Goal: Transaction & Acquisition: Purchase product/service

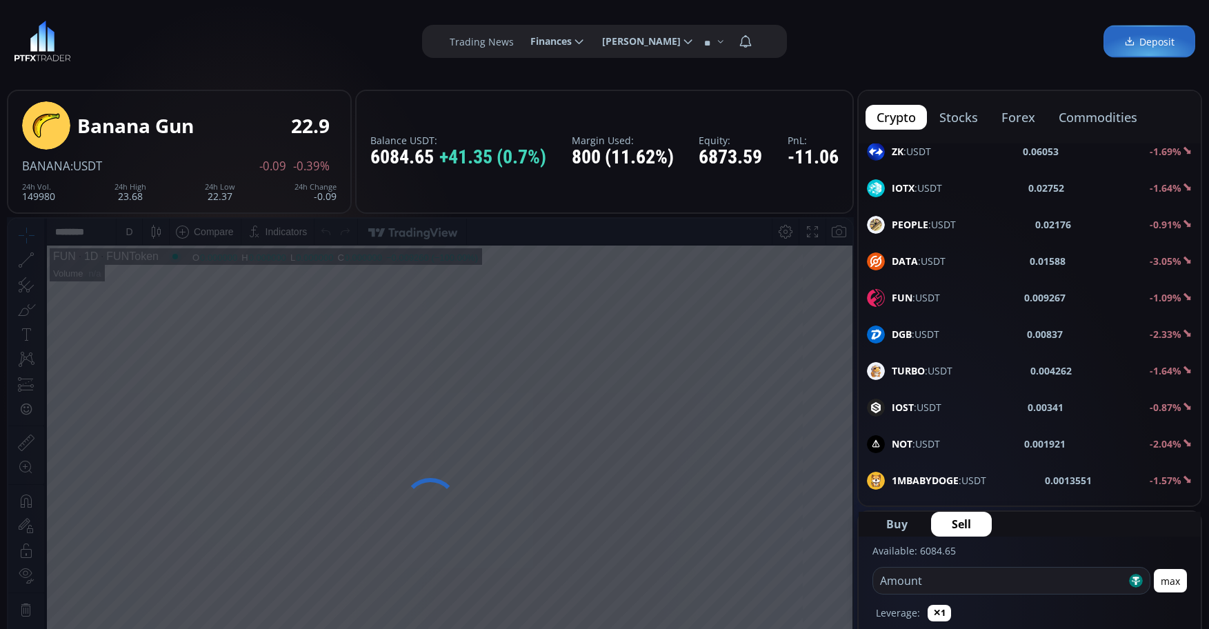
scroll to position [1868, 0]
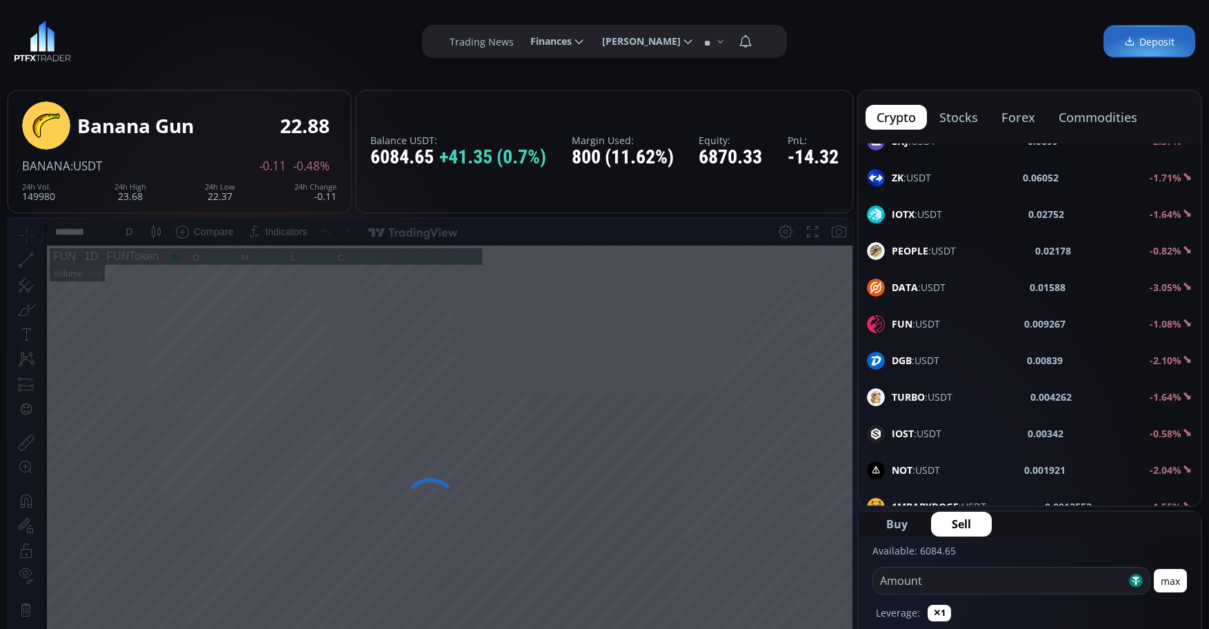
click at [1020, 120] on button "forex" at bounding box center [1018, 117] width 56 height 25
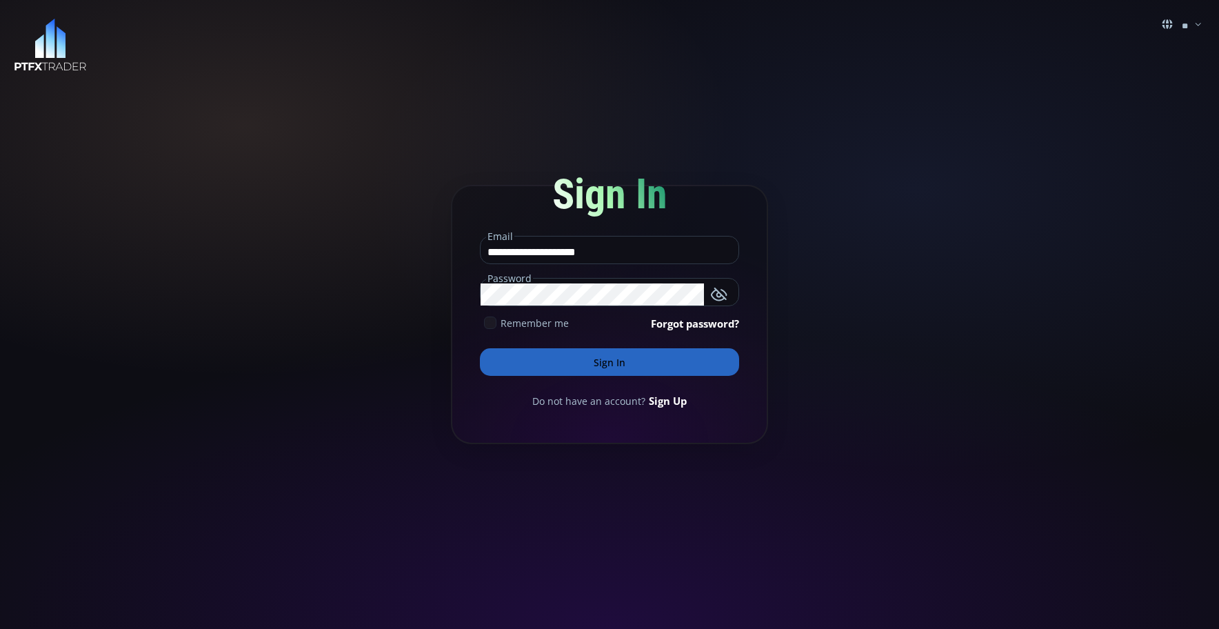
click at [666, 364] on button "Sign In" at bounding box center [609, 362] width 259 height 28
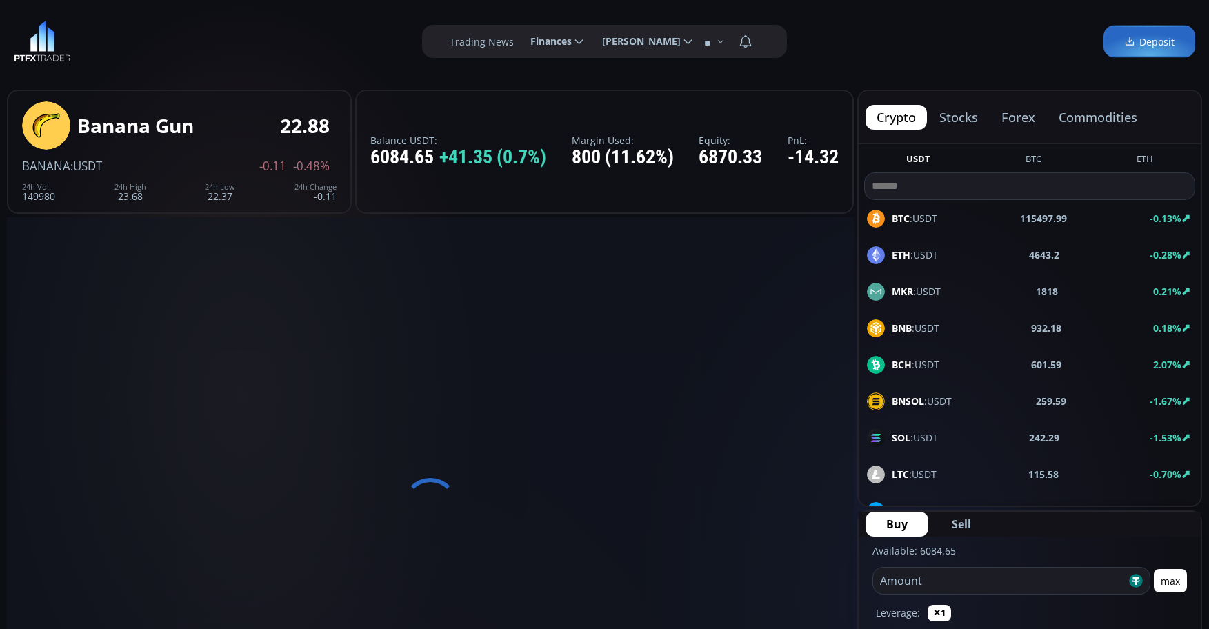
click at [1012, 122] on button "forex" at bounding box center [1018, 117] width 56 height 25
type input "**********"
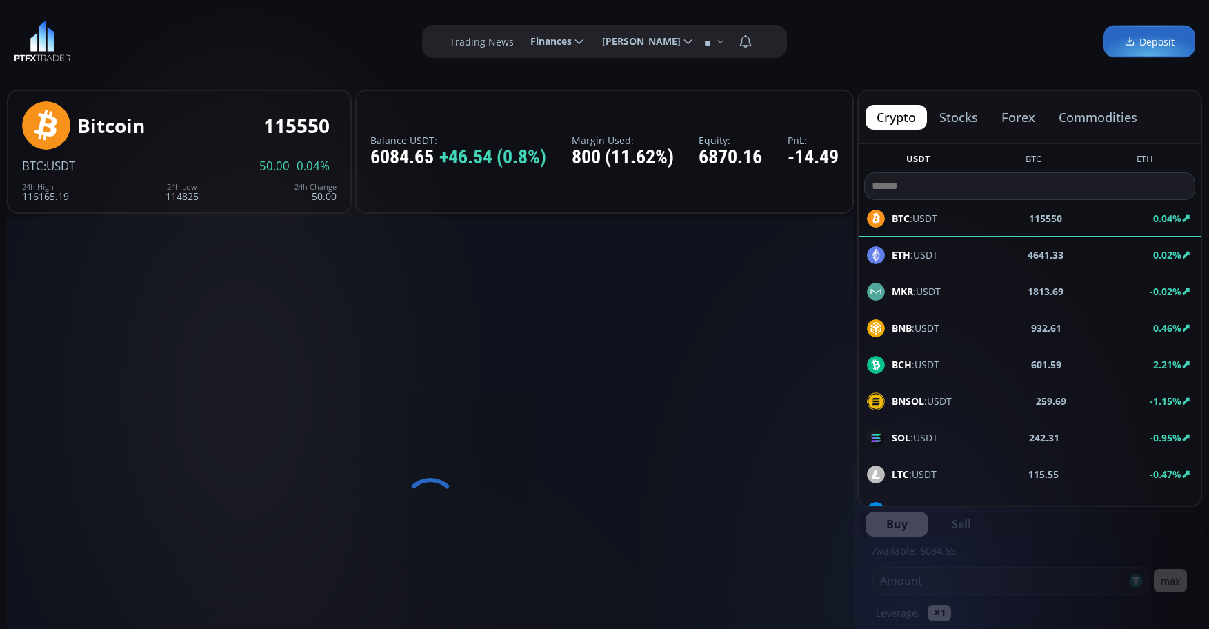
click at [1022, 117] on button "forex" at bounding box center [1018, 117] width 56 height 25
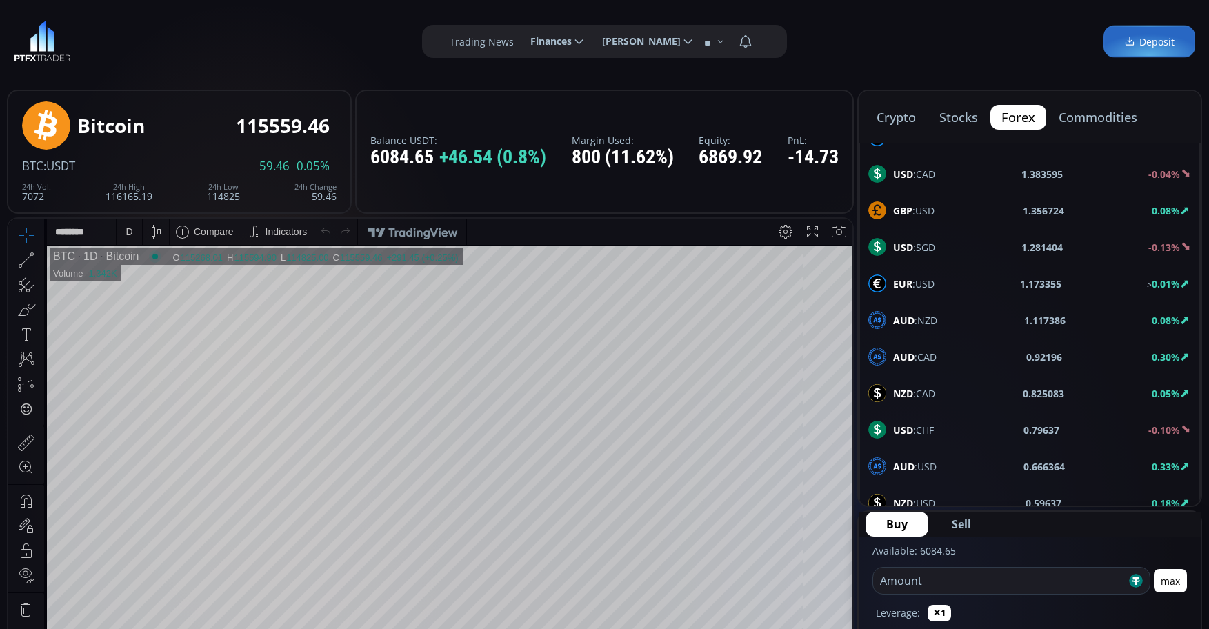
scroll to position [738, 0]
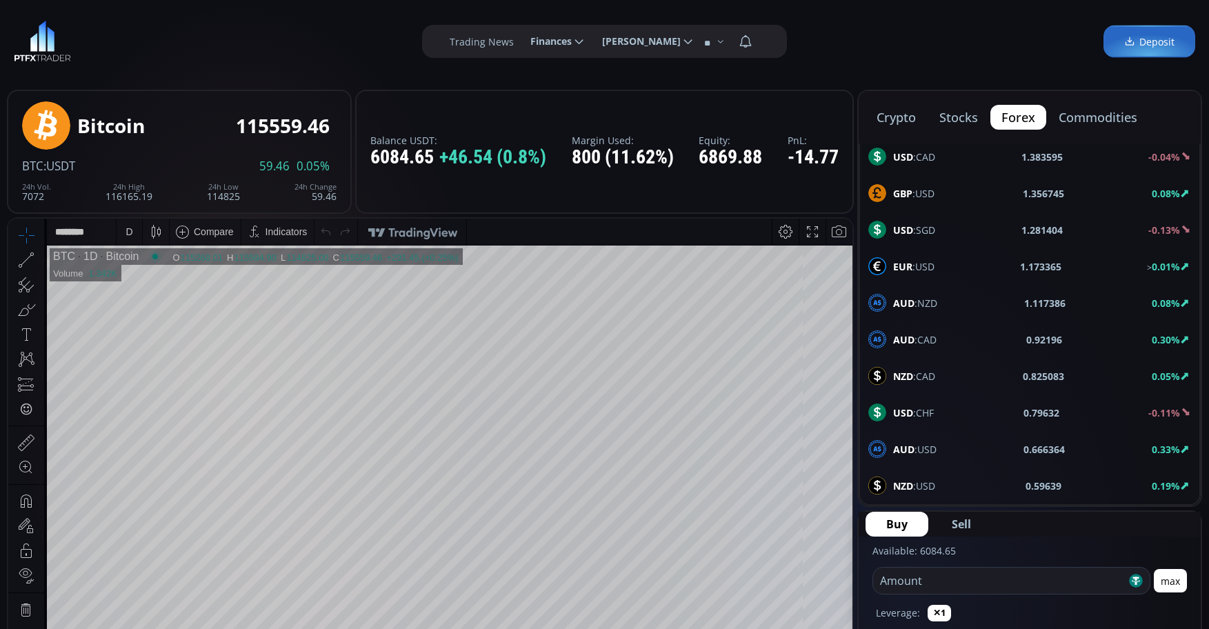
click at [935, 447] on span "AUD :USD" at bounding box center [914, 449] width 43 height 14
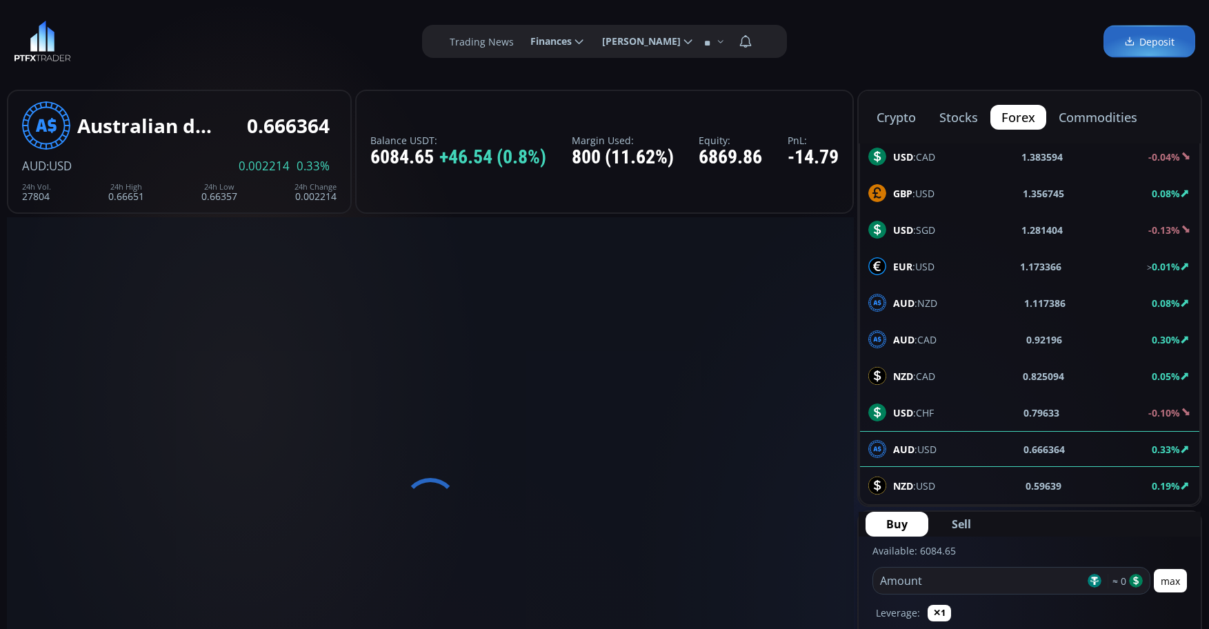
click at [1002, 579] on input "number" at bounding box center [979, 580] width 212 height 26
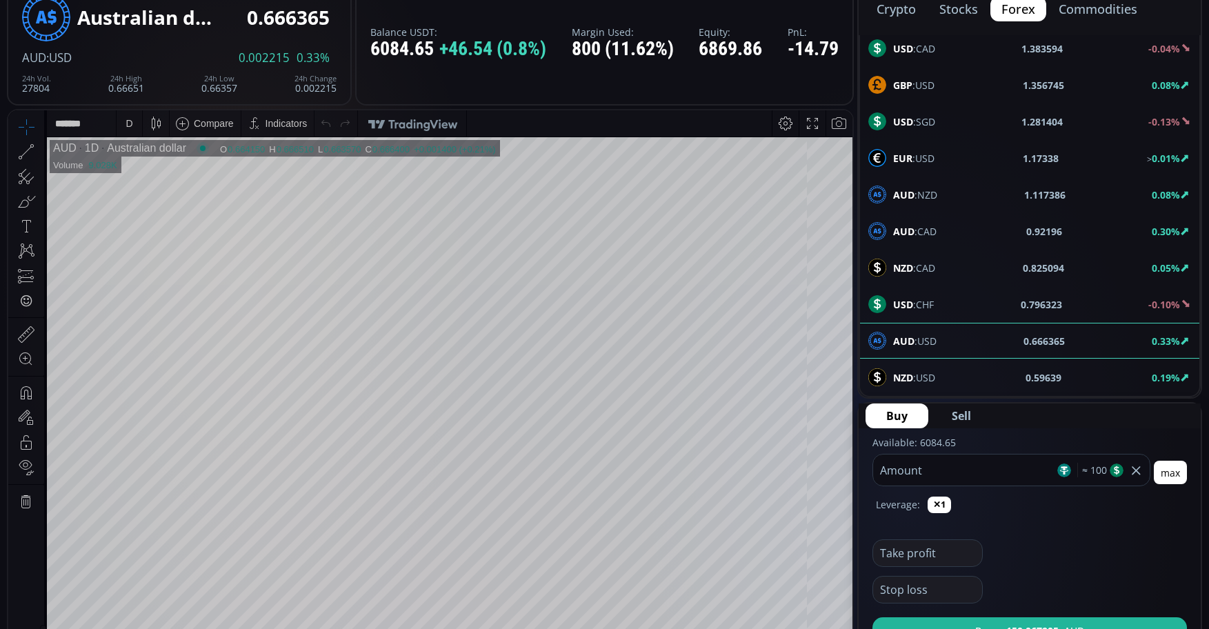
scroll to position [138, 0]
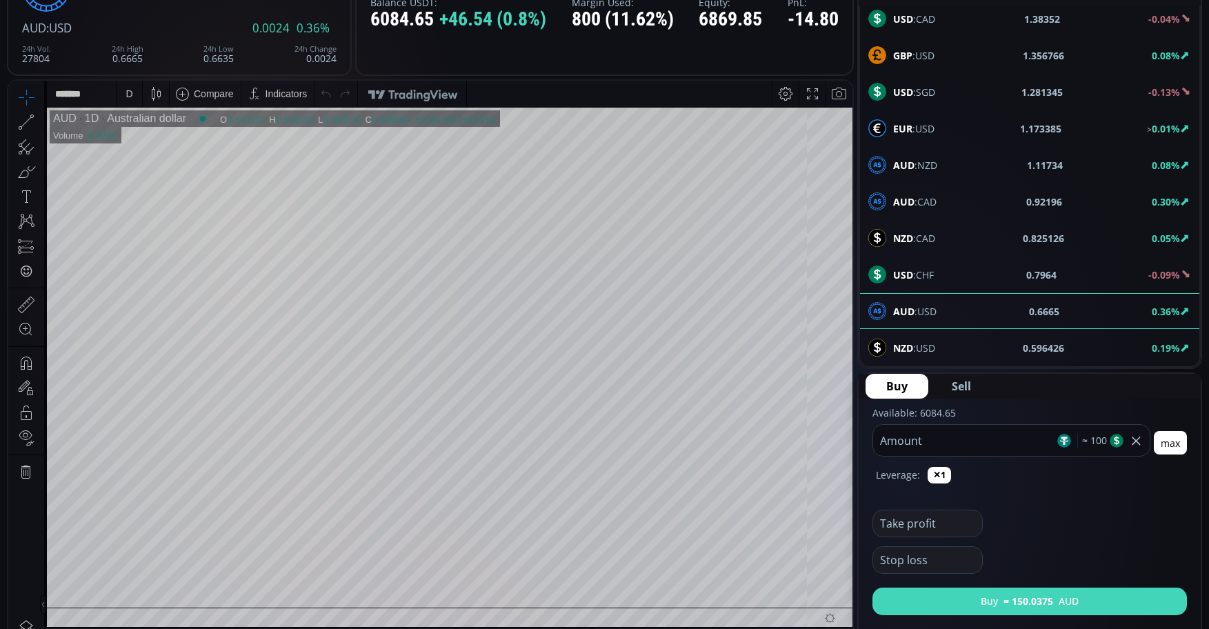
type input "***"
click at [984, 603] on button "Buy ≈ 150.0375 AUD" at bounding box center [1029, 601] width 314 height 28
